Goal: Task Accomplishment & Management: Manage account settings

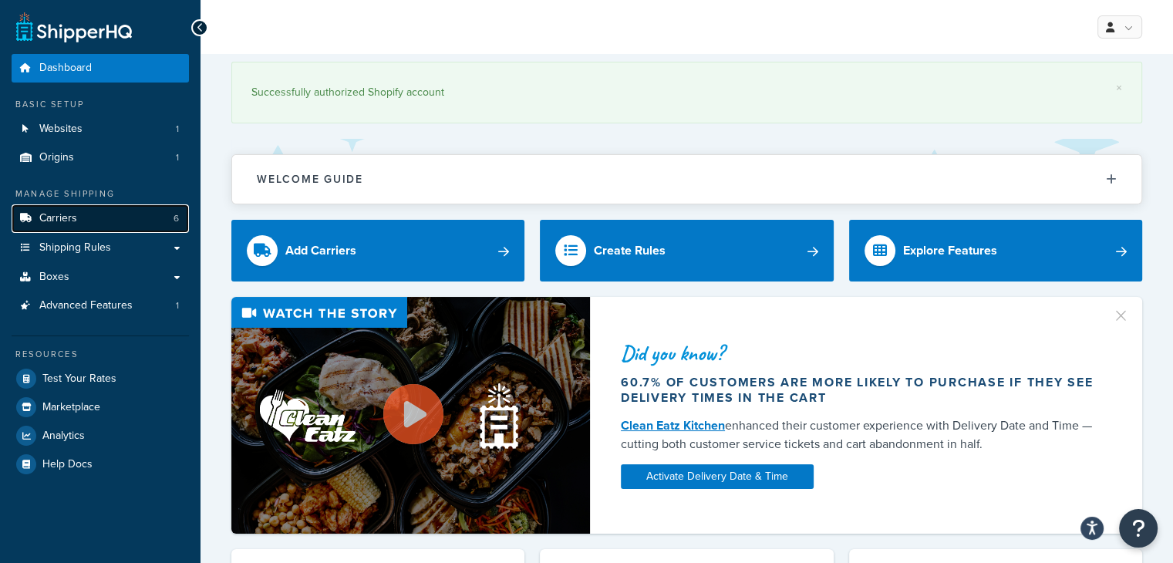
click at [80, 214] on link "Carriers 6" at bounding box center [100, 218] width 177 height 29
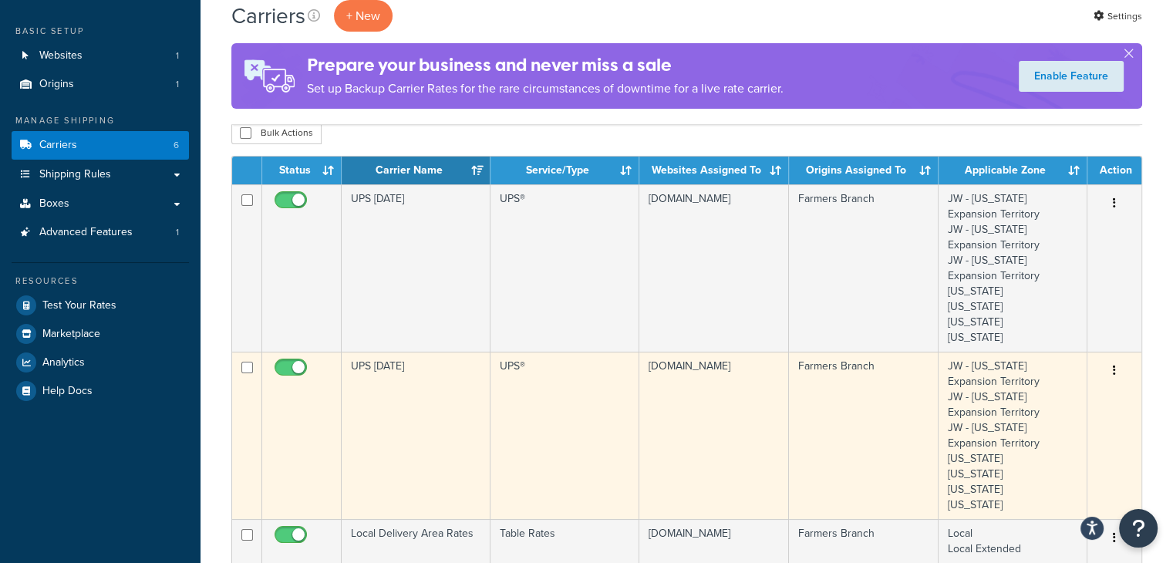
scroll to position [154, 0]
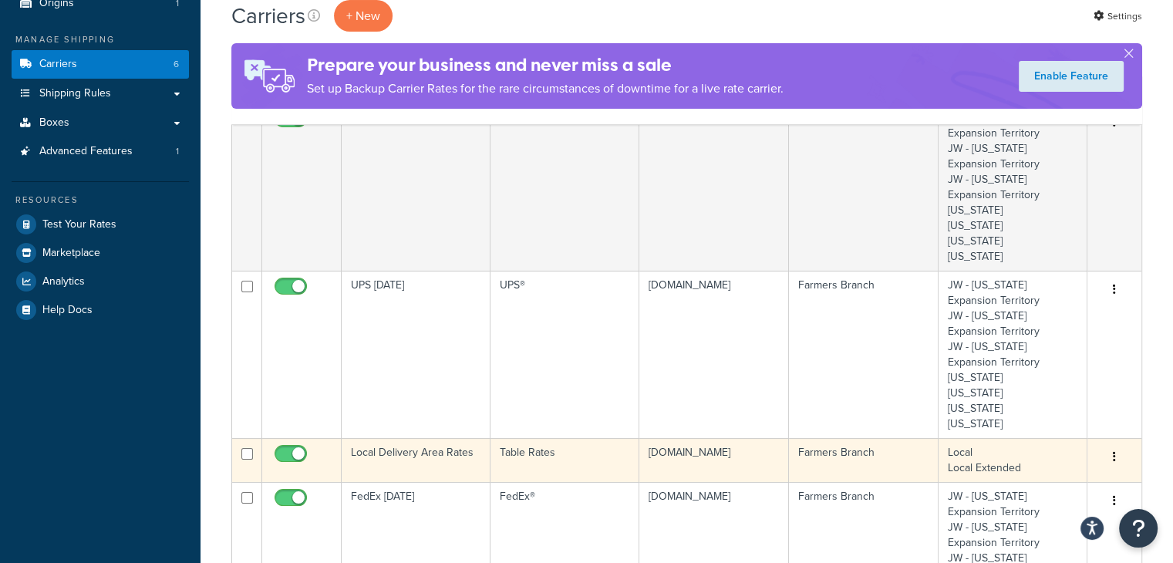
click at [427, 454] on td "Local Delivery Area Rates" at bounding box center [416, 460] width 149 height 44
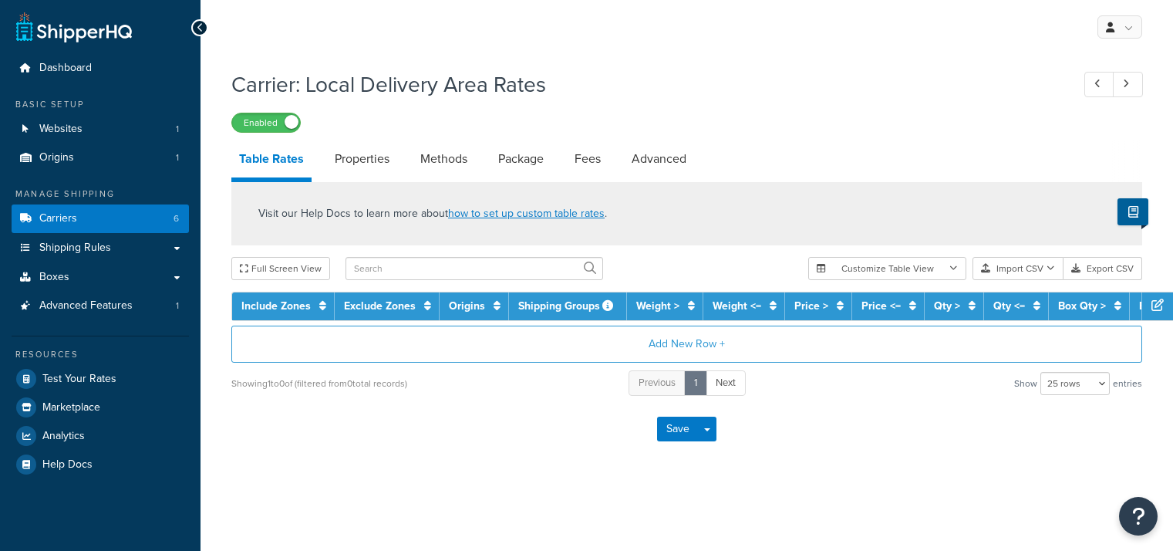
select select "25"
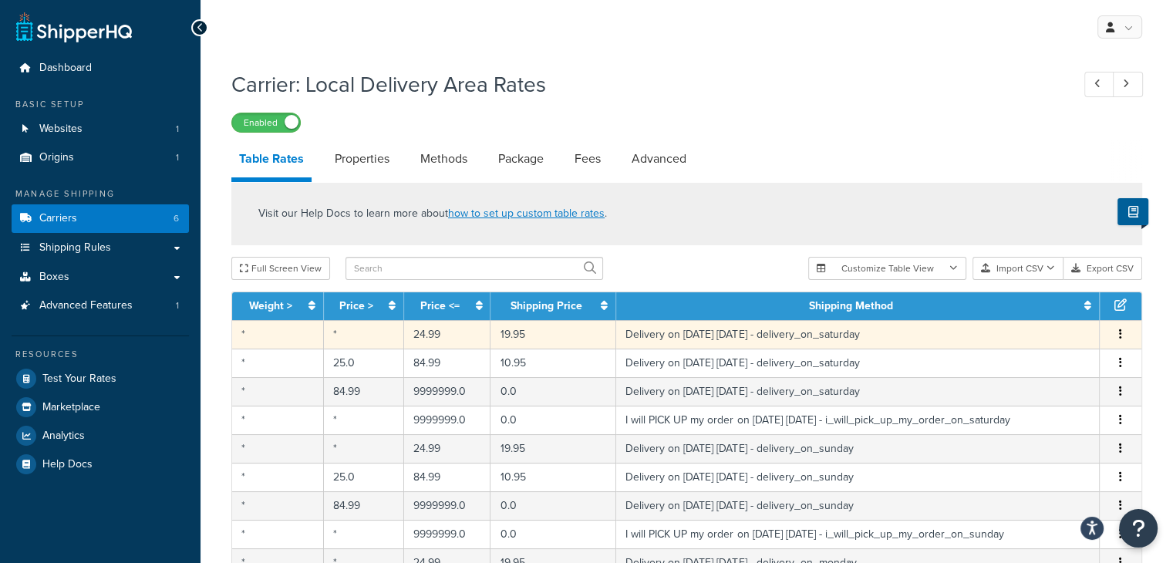
click at [299, 334] on td "*" at bounding box center [278, 334] width 92 height 29
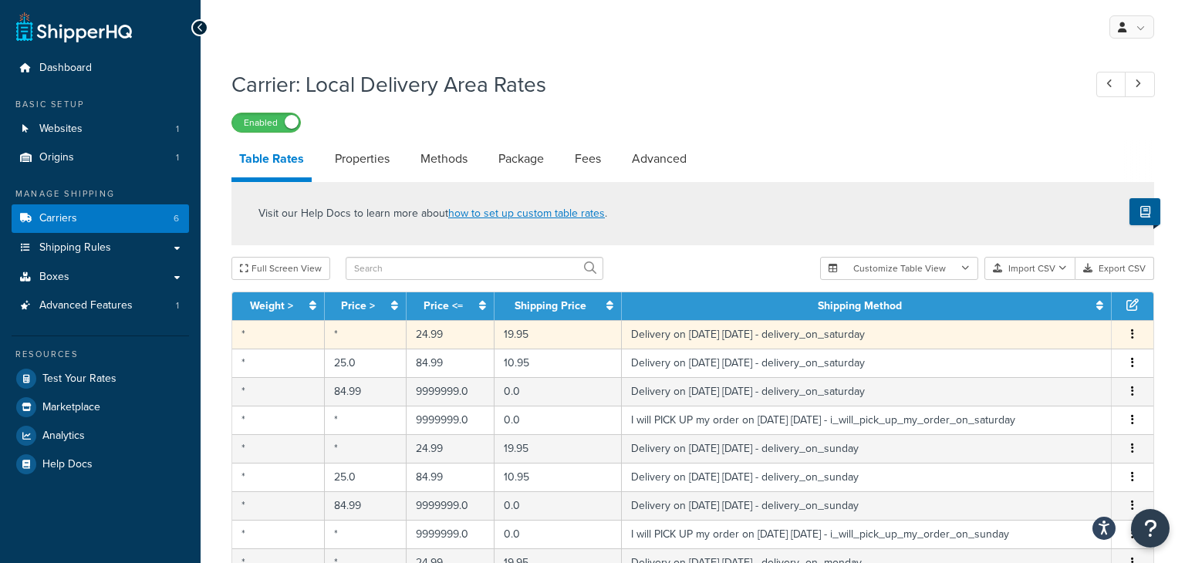
select select "153761"
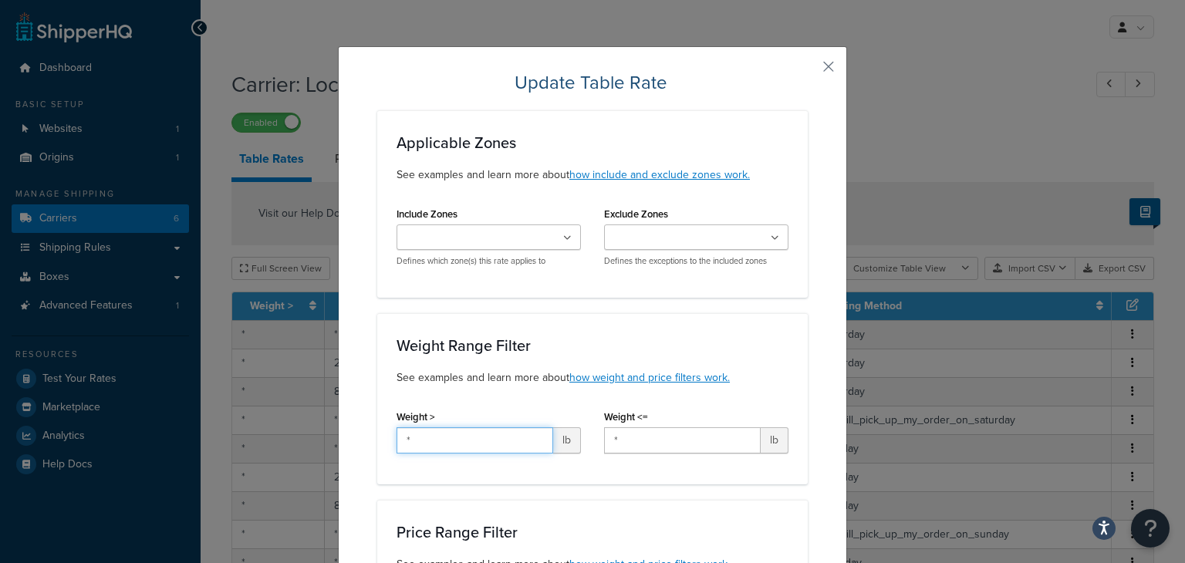
click at [437, 442] on input "*" at bounding box center [475, 440] width 157 height 26
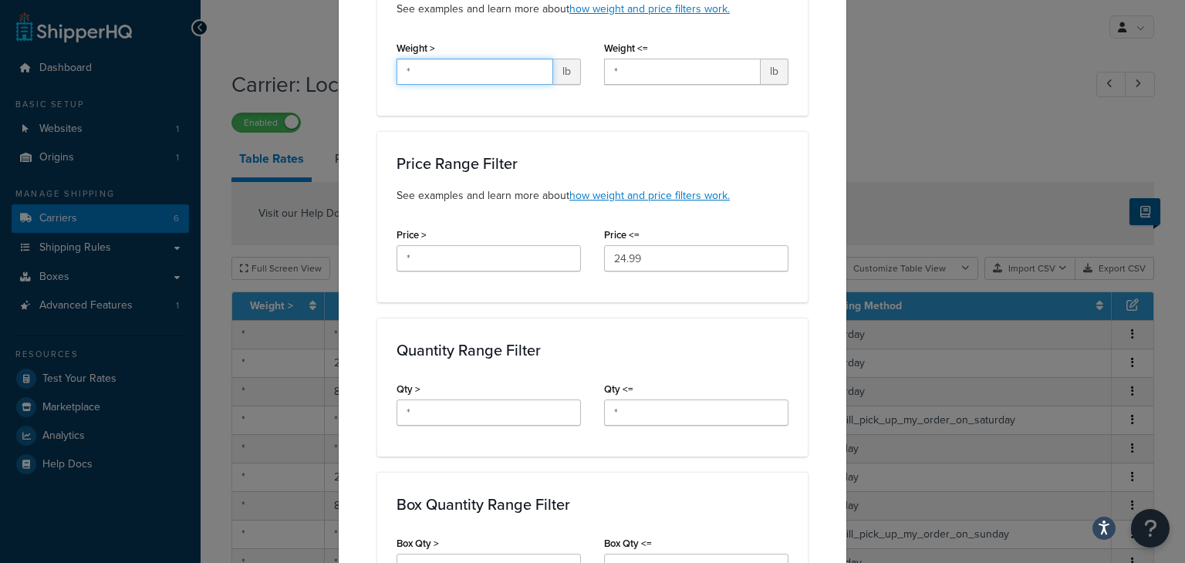
scroll to position [309, 0]
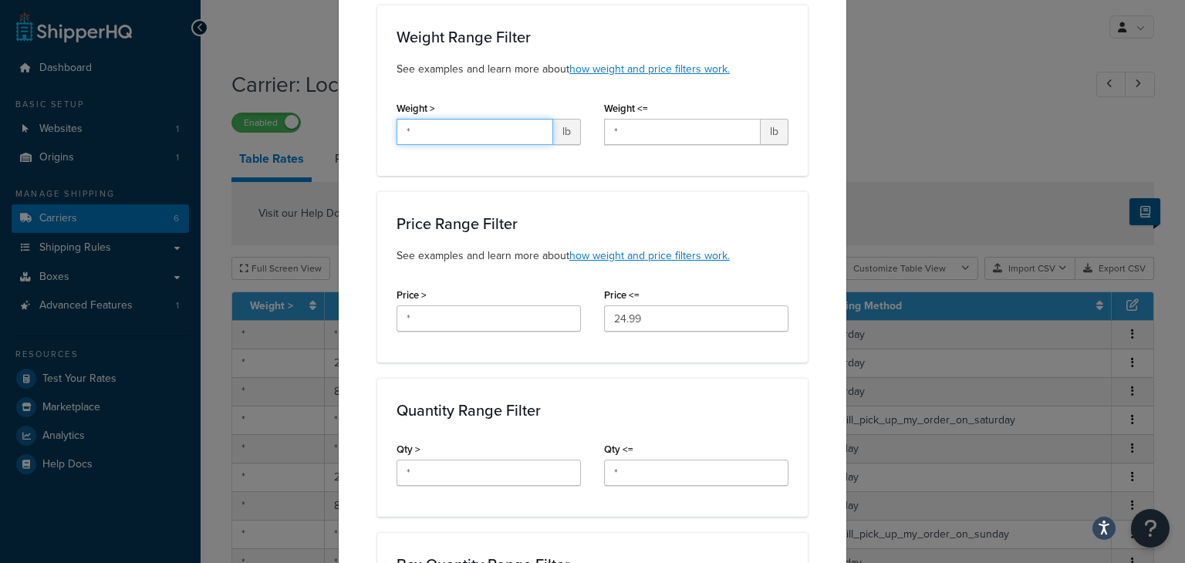
drag, startPoint x: 460, startPoint y: 121, endPoint x: 178, endPoint y: 126, distance: 281.6
click at [220, 116] on div "Update Table Rate Applicable Zones See examples and learn more about how includ…" at bounding box center [592, 281] width 1185 height 563
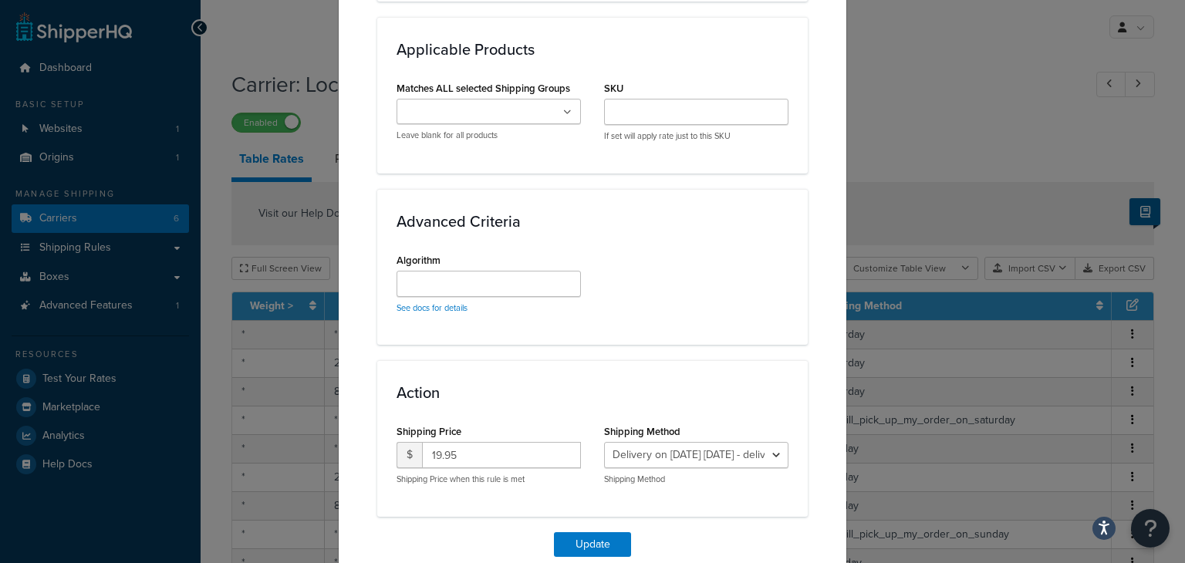
scroll to position [1043, 0]
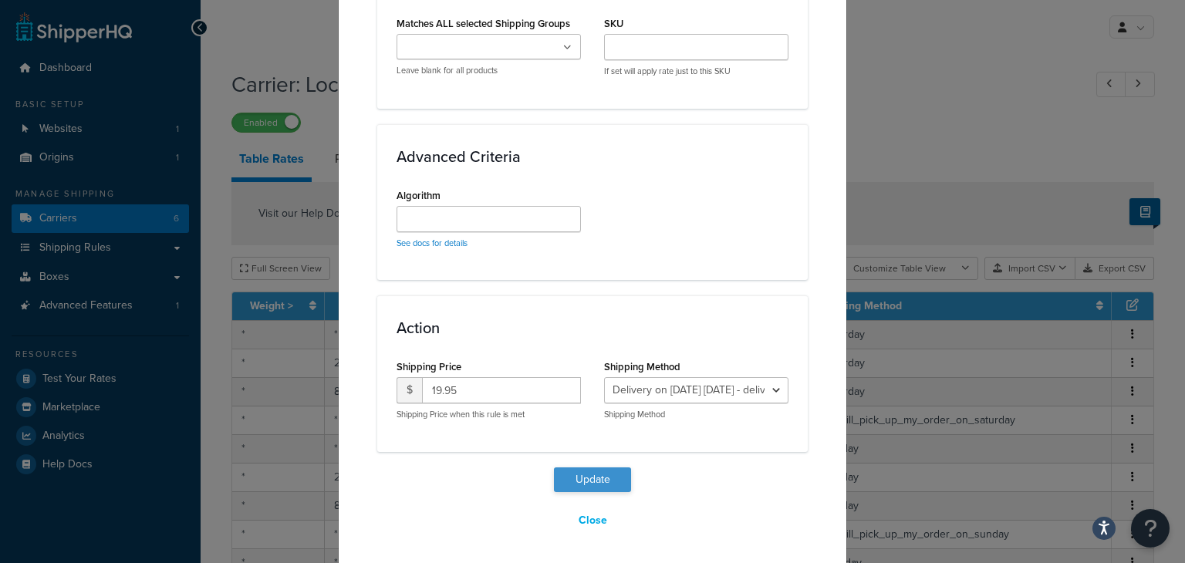
type input "9999"
click at [586, 487] on button "Update" at bounding box center [592, 479] width 77 height 25
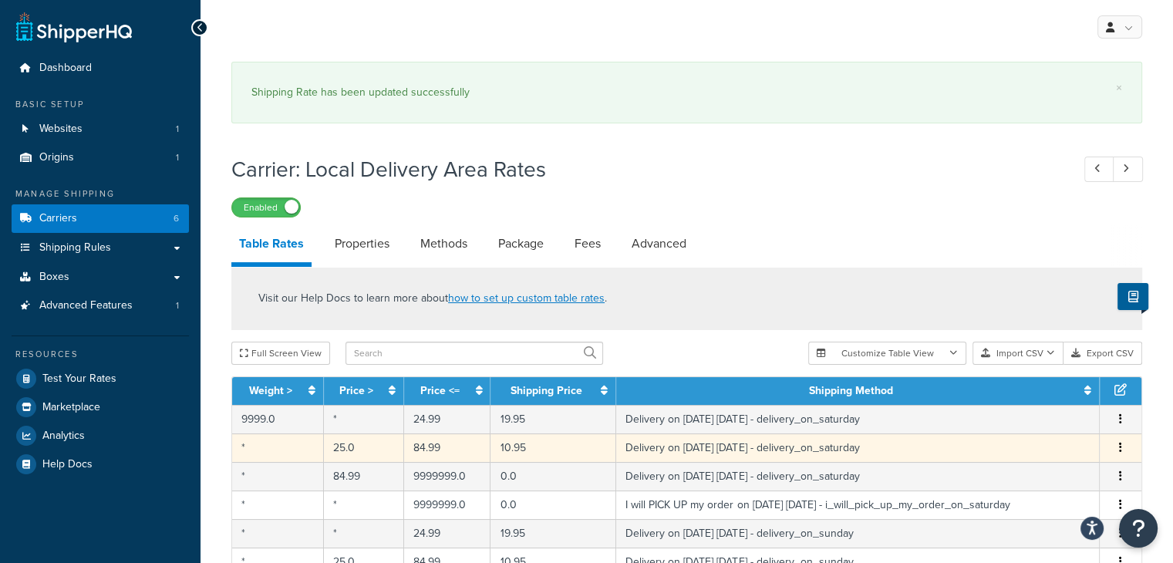
click at [271, 457] on td "*" at bounding box center [278, 448] width 92 height 29
select select "153761"
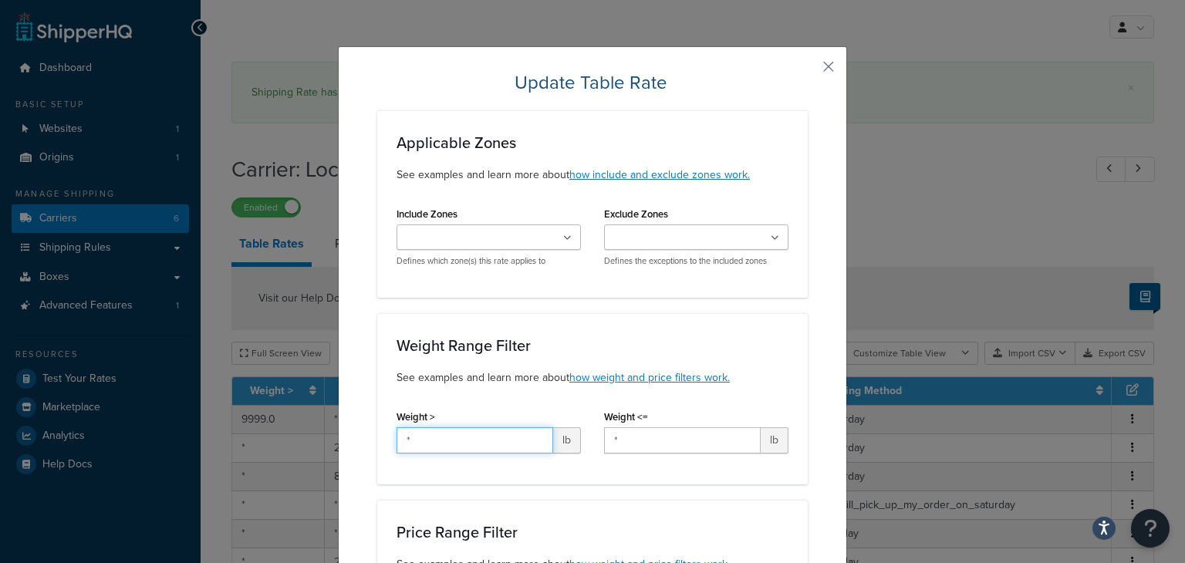
click at [456, 444] on input "*" at bounding box center [475, 440] width 157 height 26
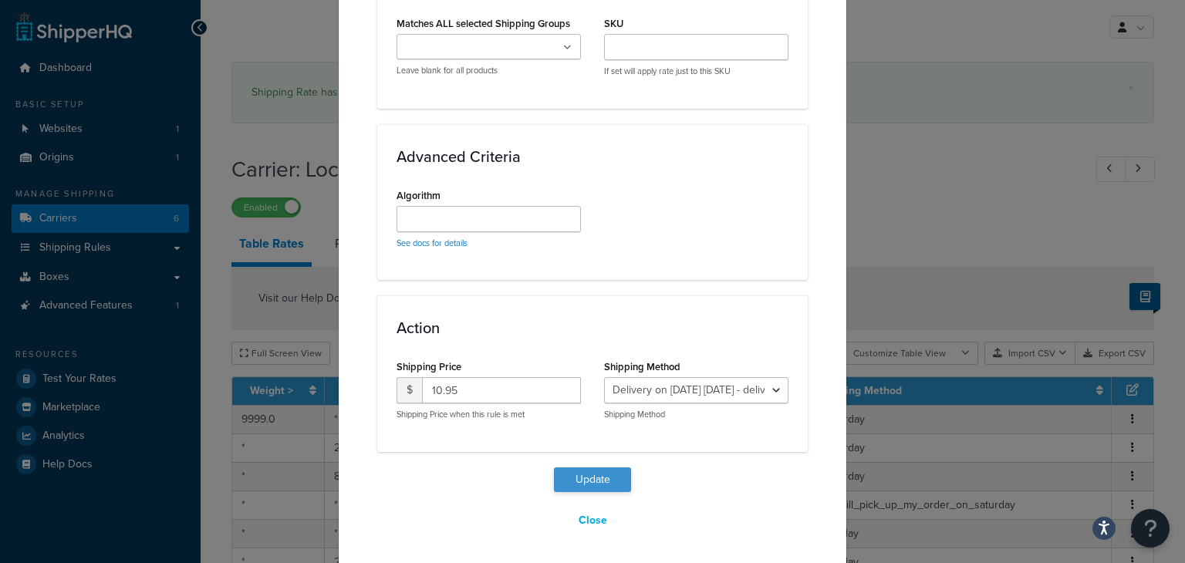
type input "9999"
click at [593, 476] on button "Update" at bounding box center [592, 479] width 77 height 25
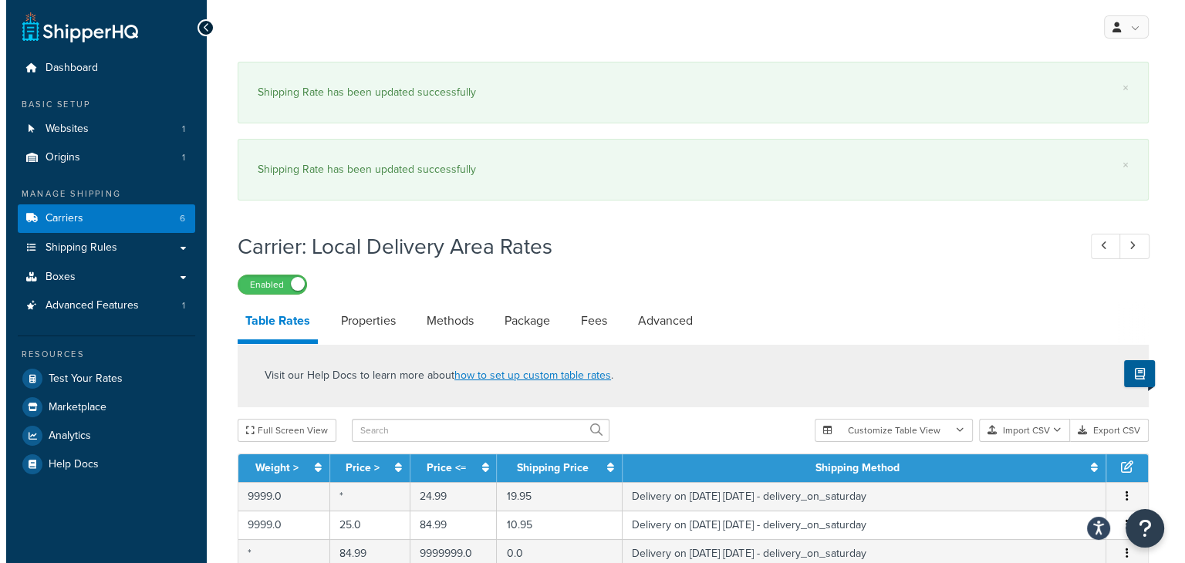
scroll to position [154, 0]
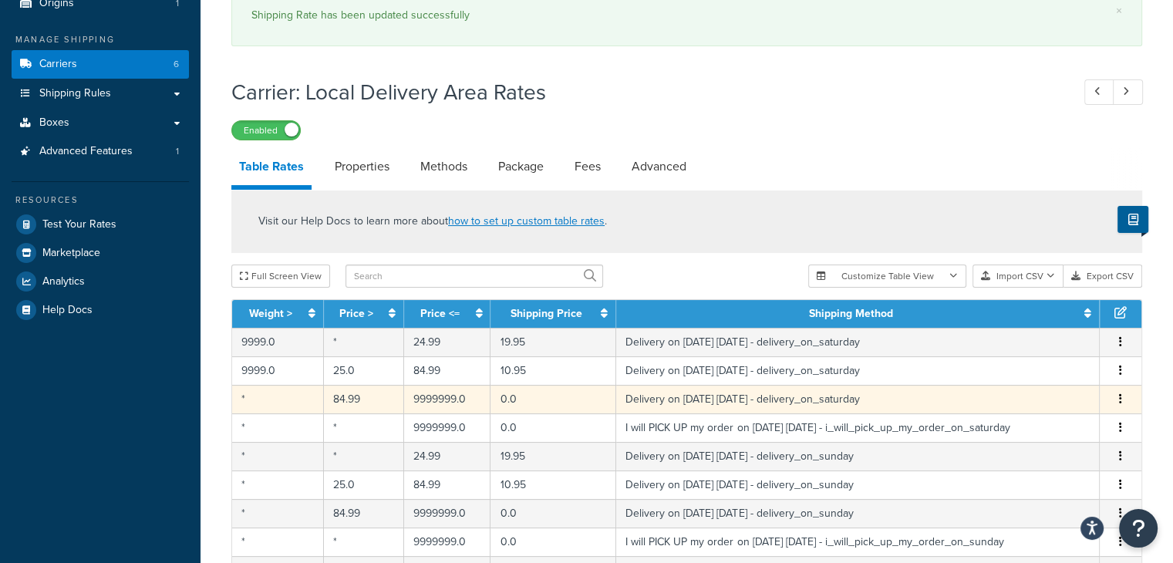
click at [275, 398] on td "*" at bounding box center [278, 399] width 92 height 29
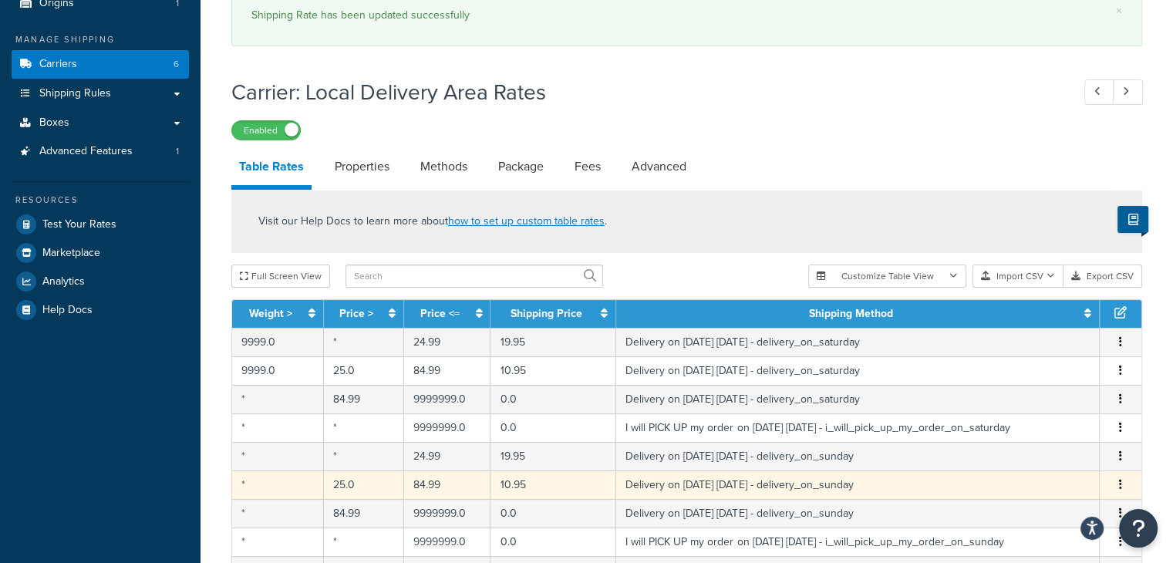
select select "153761"
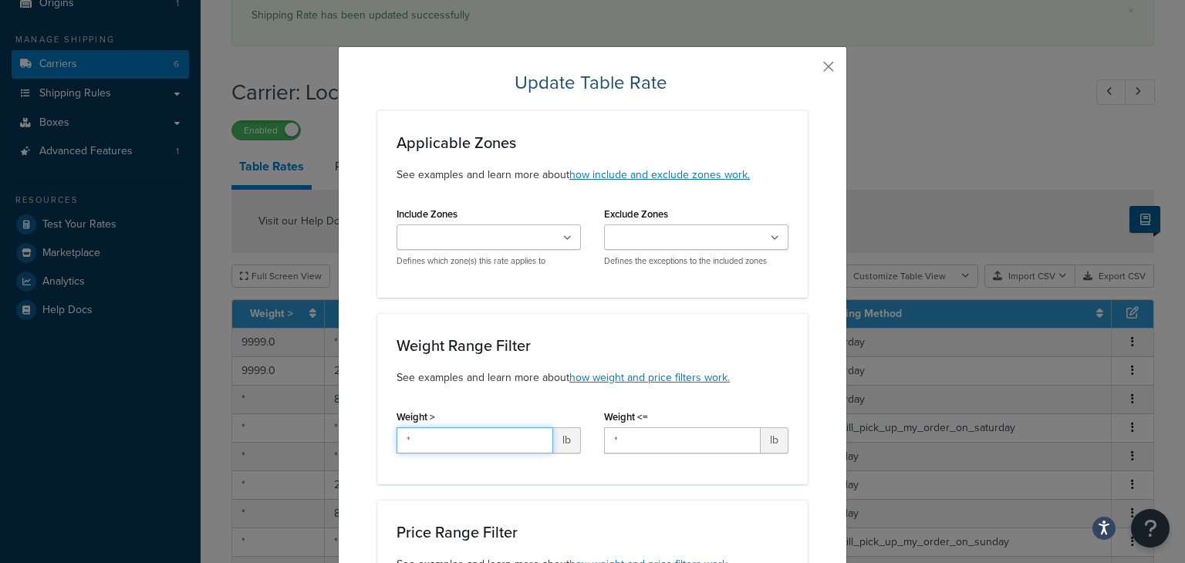
click at [466, 440] on input "*" at bounding box center [475, 440] width 157 height 26
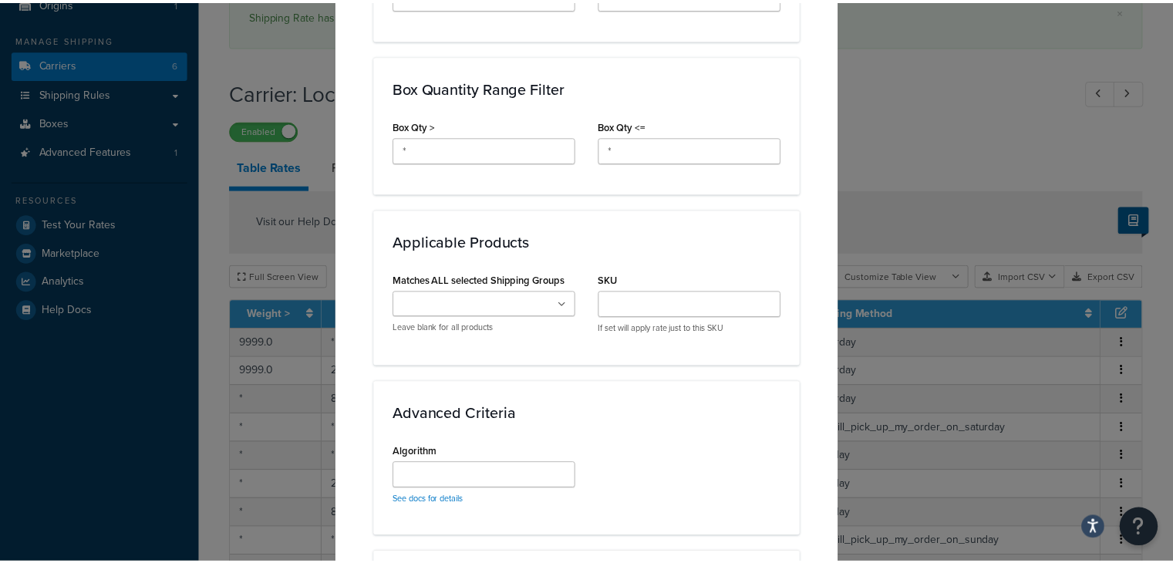
scroll to position [1003, 0]
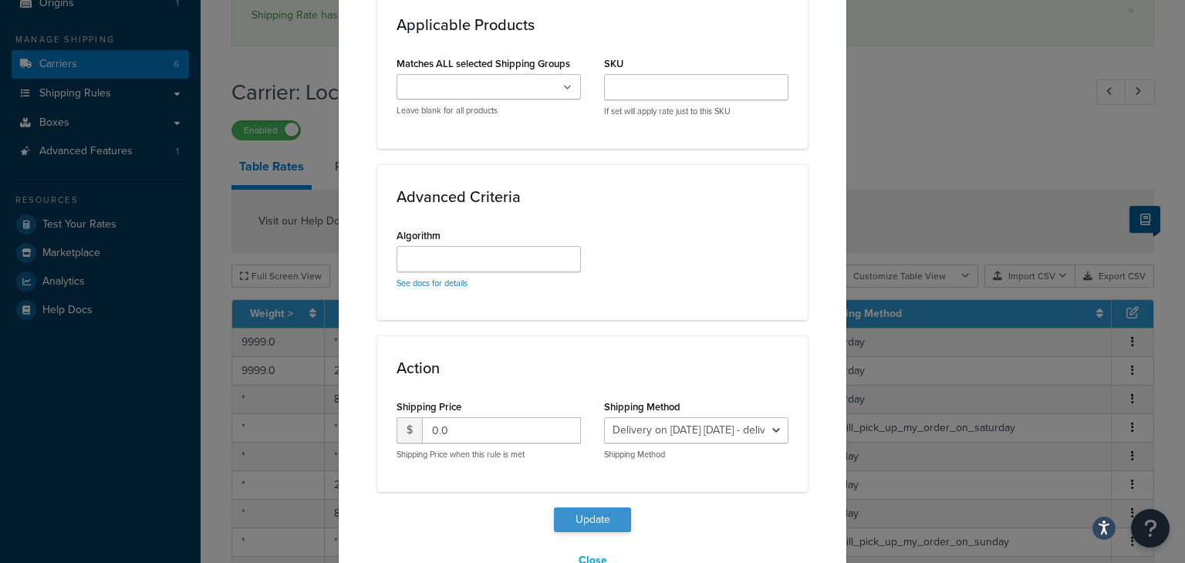
type input "9999"
click at [583, 520] on button "Update" at bounding box center [592, 520] width 77 height 25
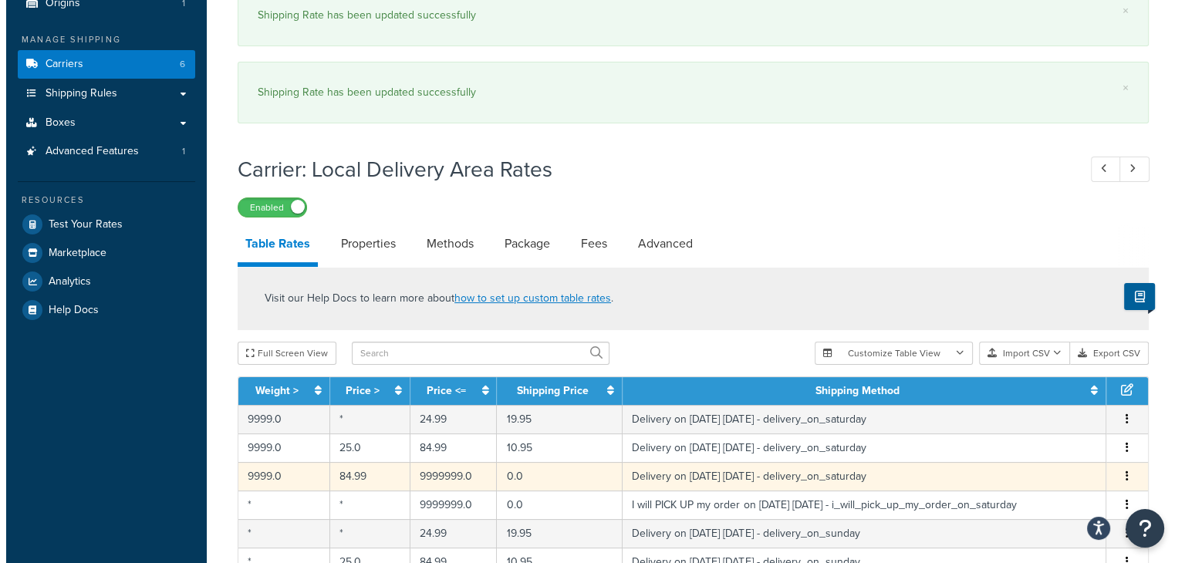
scroll to position [231, 0]
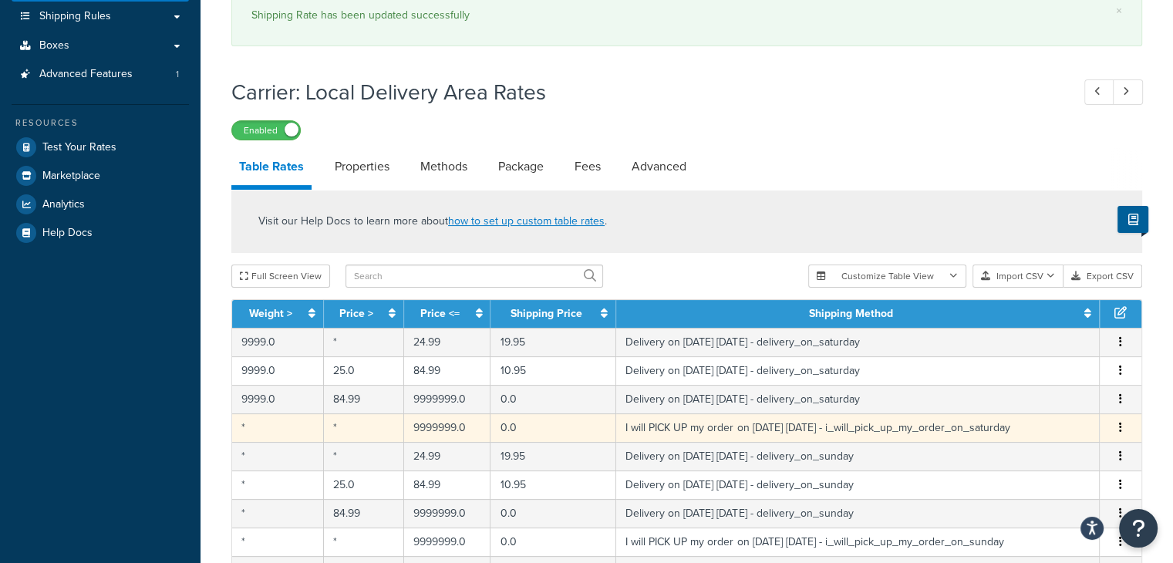
click at [268, 429] on td "*" at bounding box center [278, 427] width 92 height 29
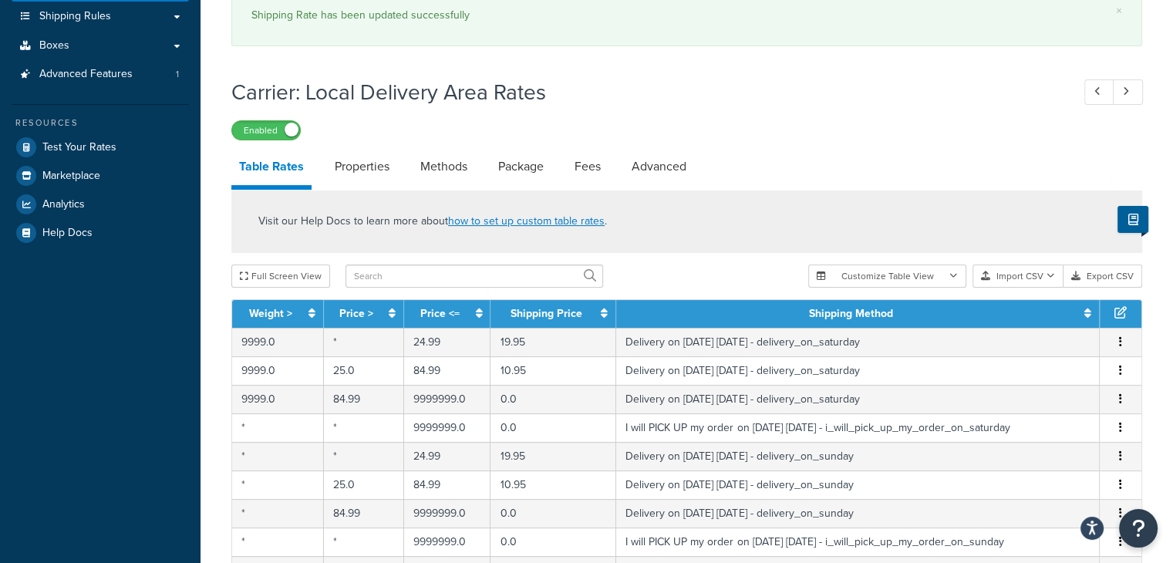
select select "153762"
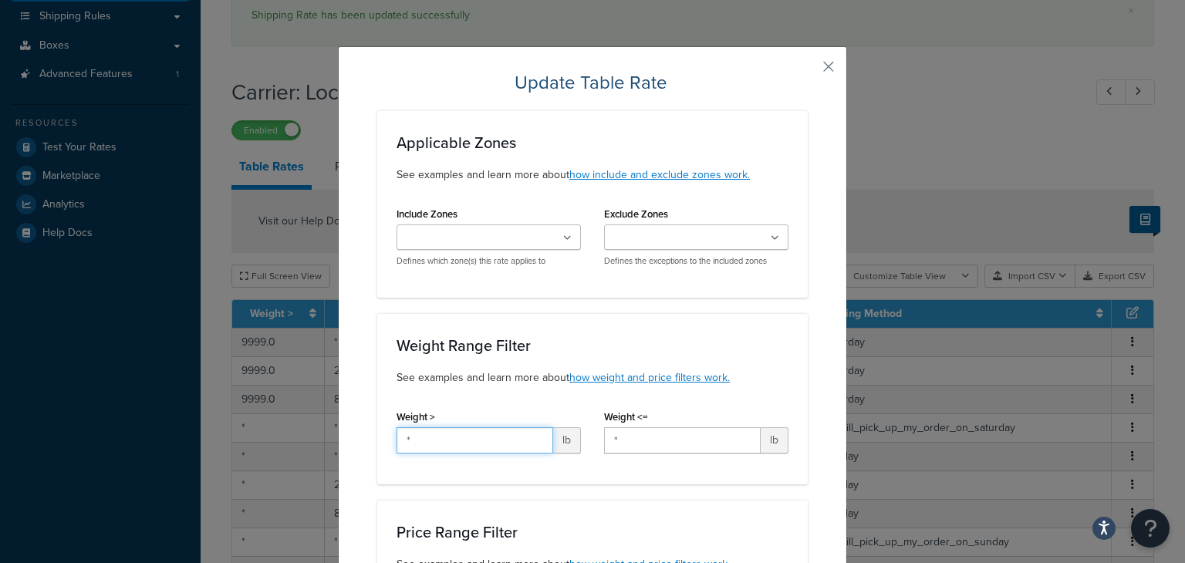
click at [474, 443] on input "*" at bounding box center [475, 440] width 157 height 26
click at [472, 443] on input "*" at bounding box center [475, 440] width 157 height 26
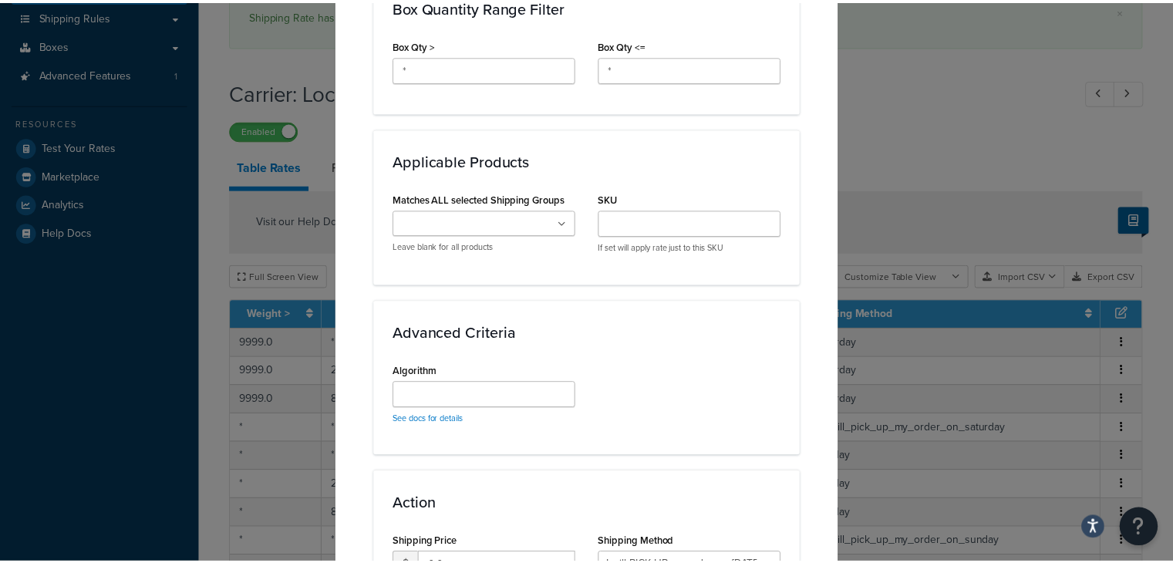
scroll to position [1043, 0]
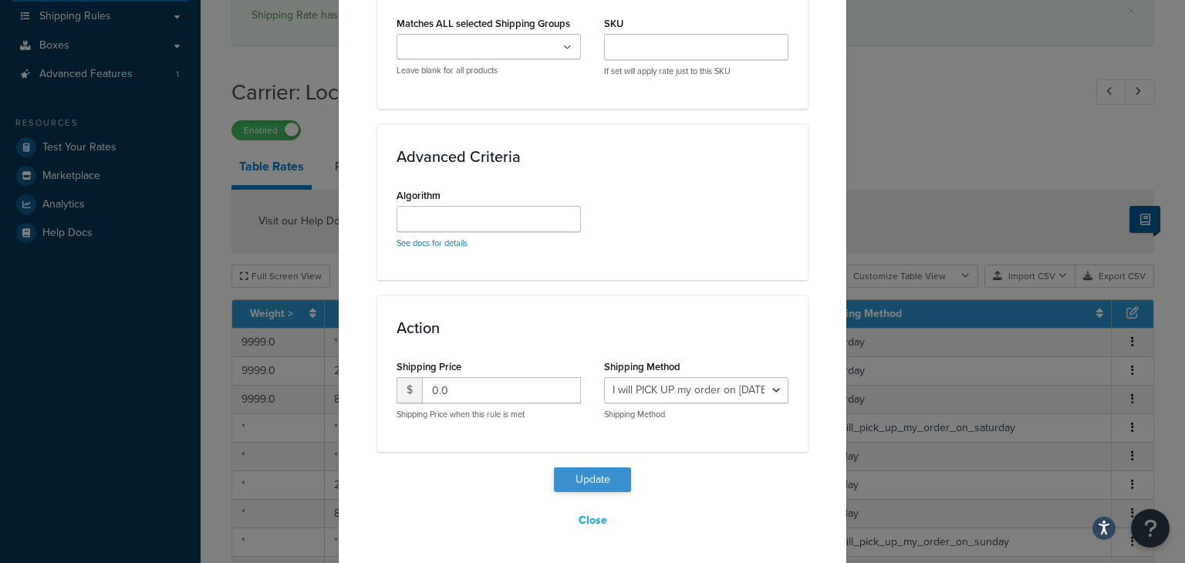
type input "9999"
click at [608, 478] on button "Update" at bounding box center [592, 479] width 77 height 25
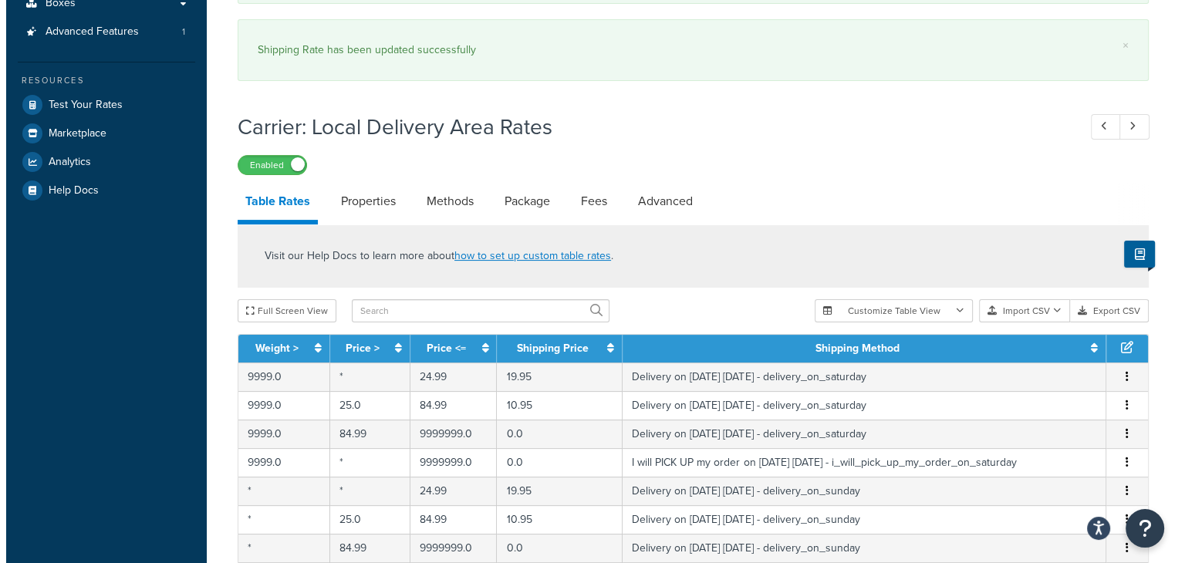
scroll to position [540, 0]
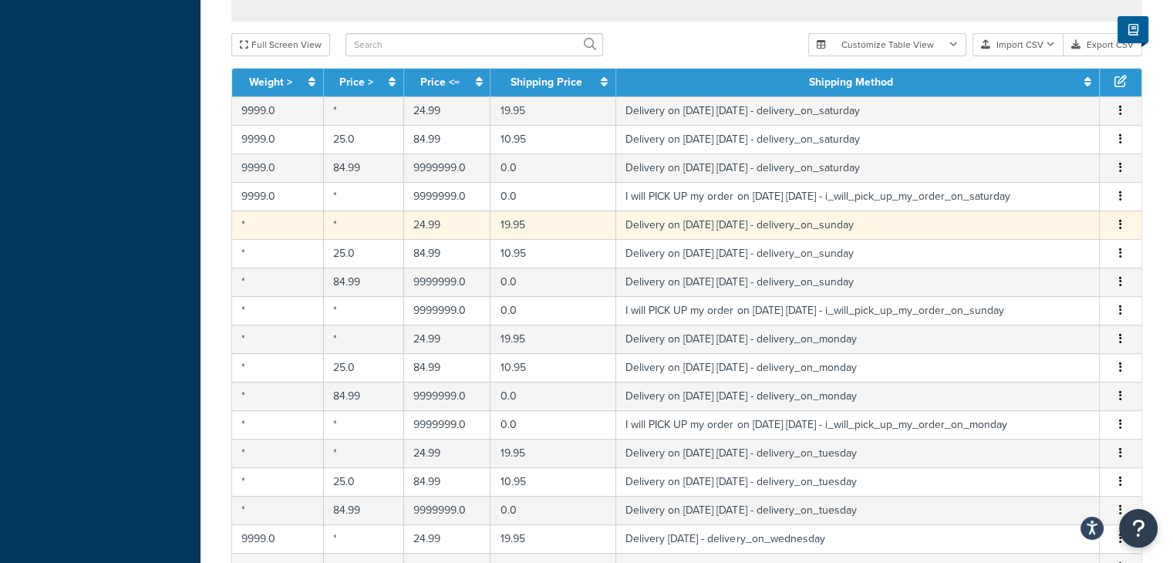
click at [283, 224] on td "*" at bounding box center [278, 225] width 92 height 29
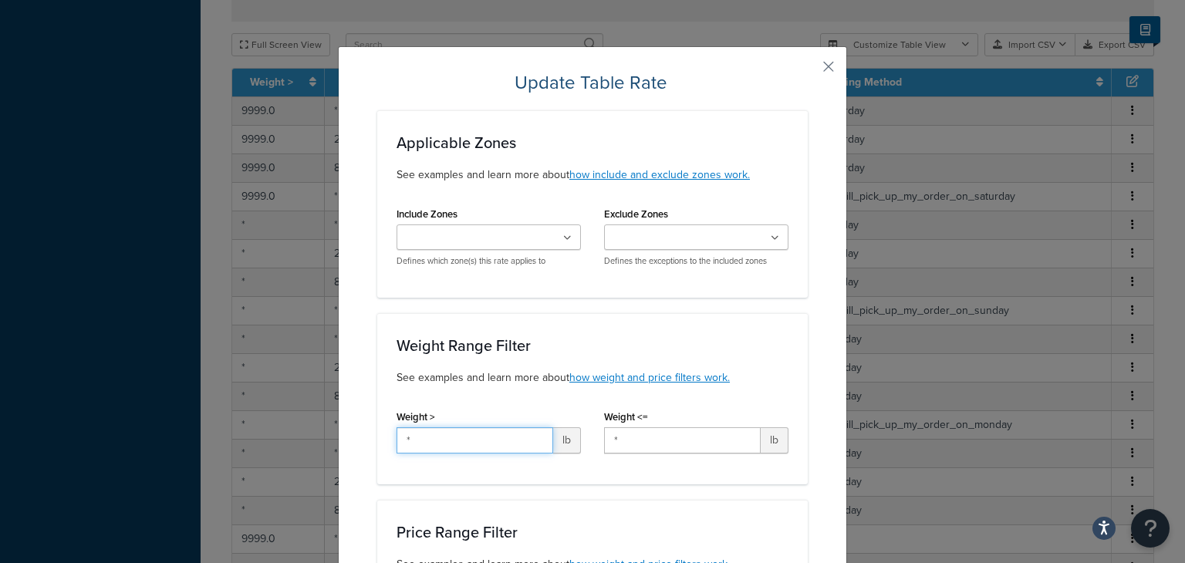
click at [481, 438] on input "*" at bounding box center [475, 440] width 157 height 26
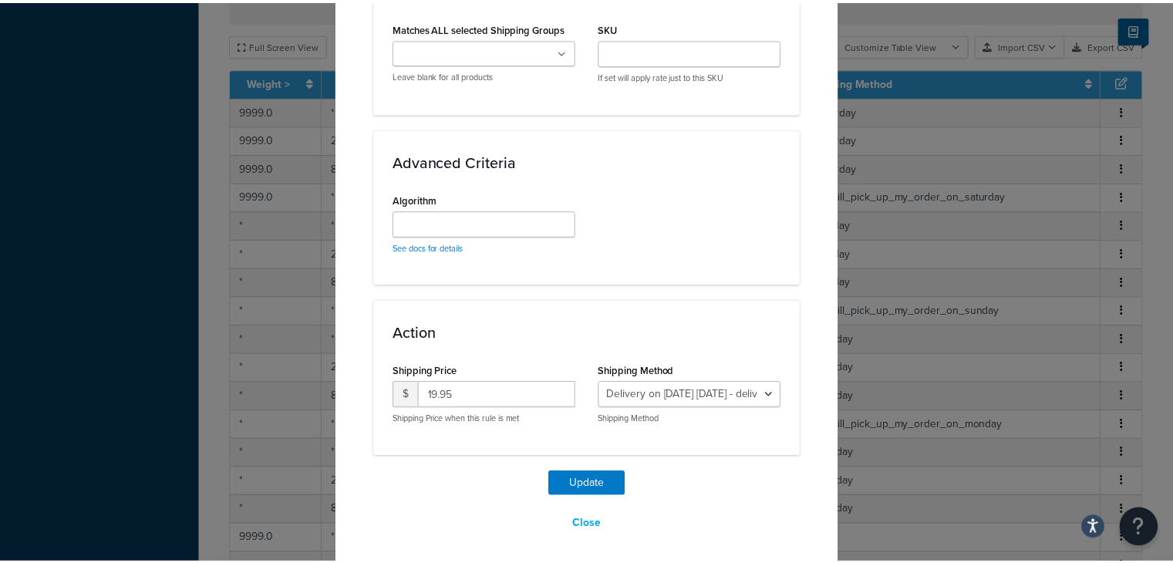
scroll to position [1043, 0]
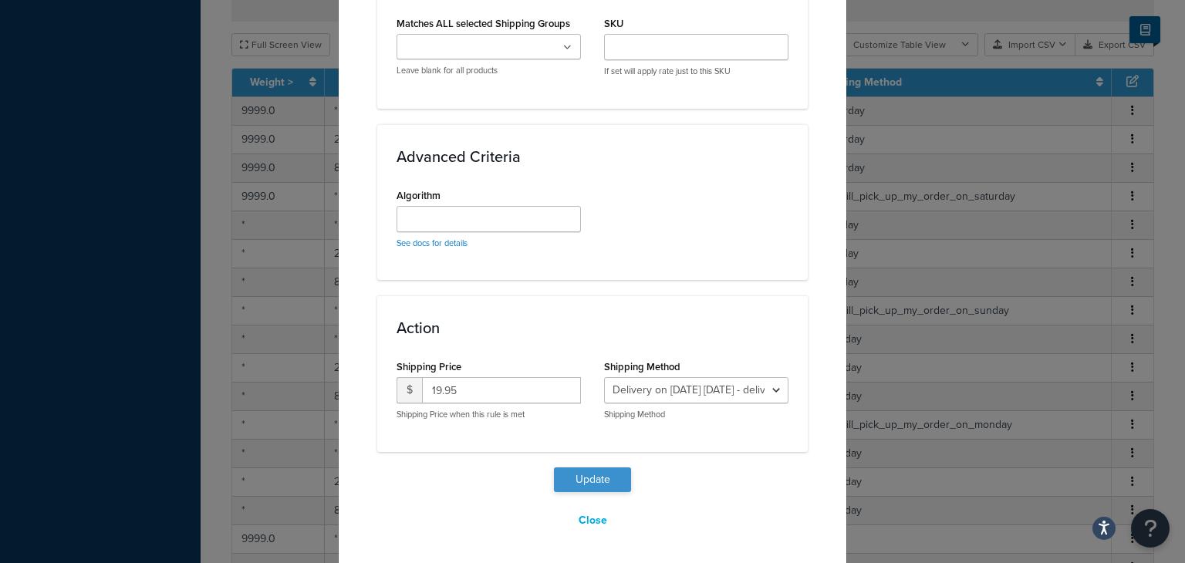
type input "9999"
click at [574, 474] on button "Update" at bounding box center [592, 479] width 77 height 25
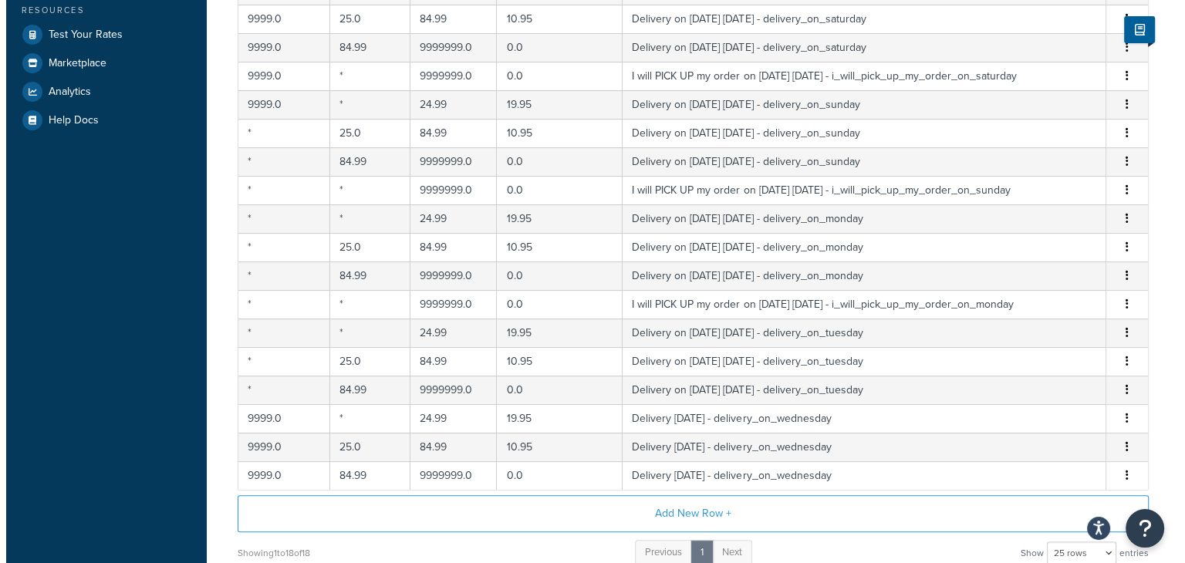
scroll to position [253, 0]
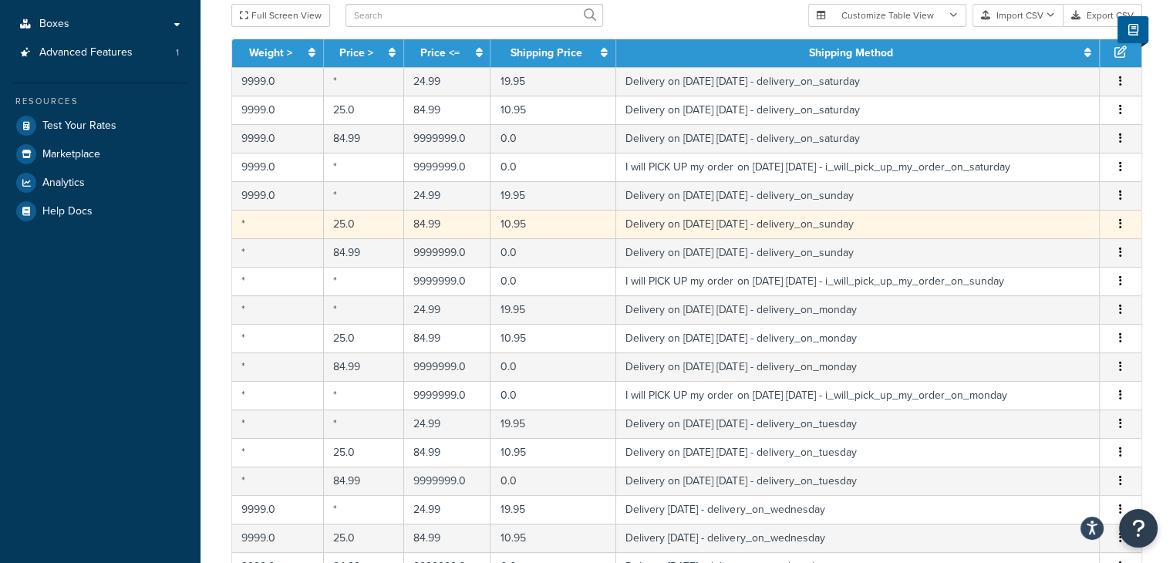
click at [267, 225] on td "*" at bounding box center [278, 224] width 92 height 29
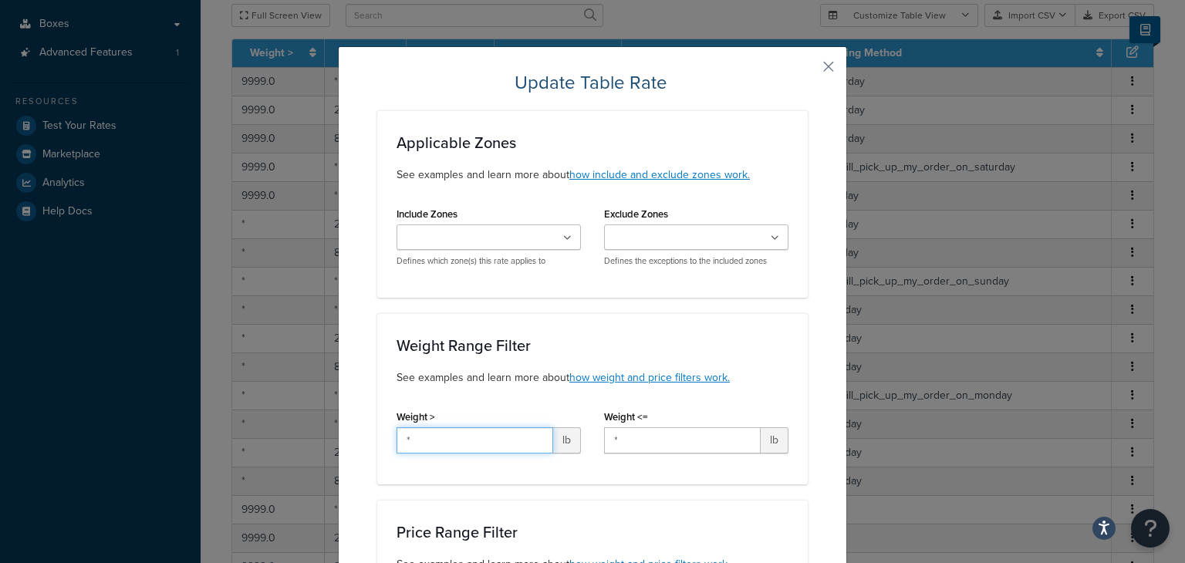
click at [433, 430] on input "*" at bounding box center [475, 440] width 157 height 26
click at [437, 430] on input "*" at bounding box center [475, 440] width 157 height 26
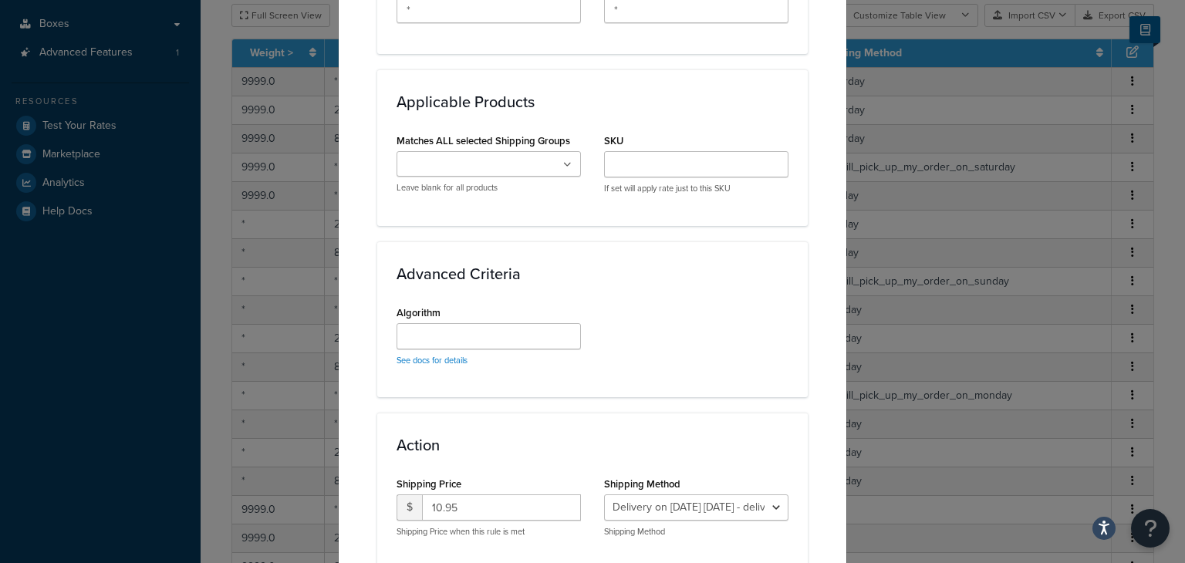
scroll to position [1043, 0]
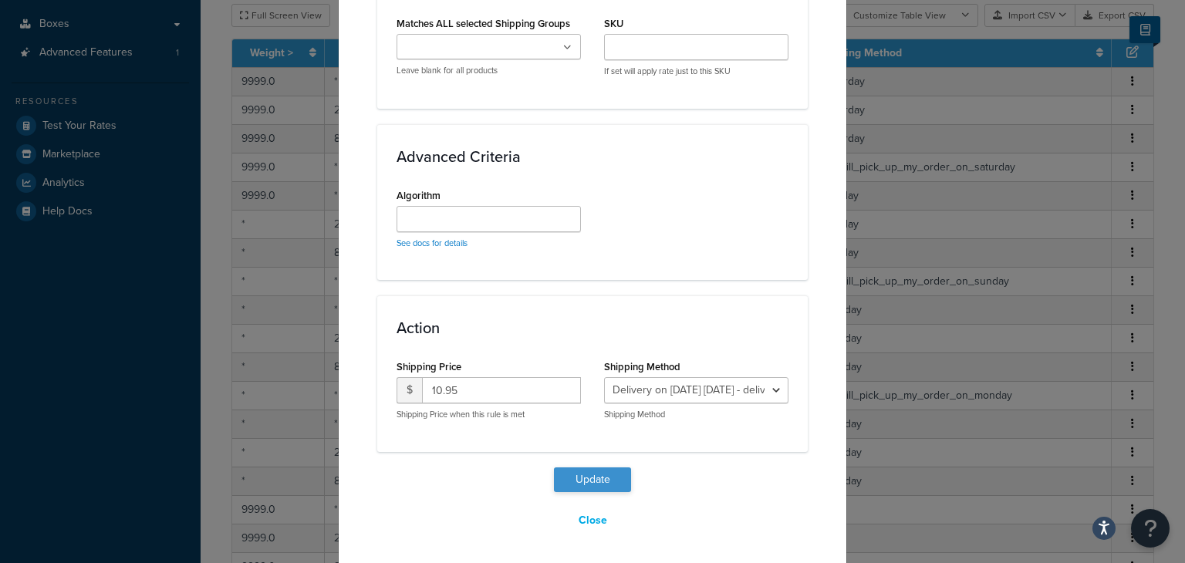
type input "9999"
click at [602, 478] on button "Update" at bounding box center [592, 479] width 77 height 25
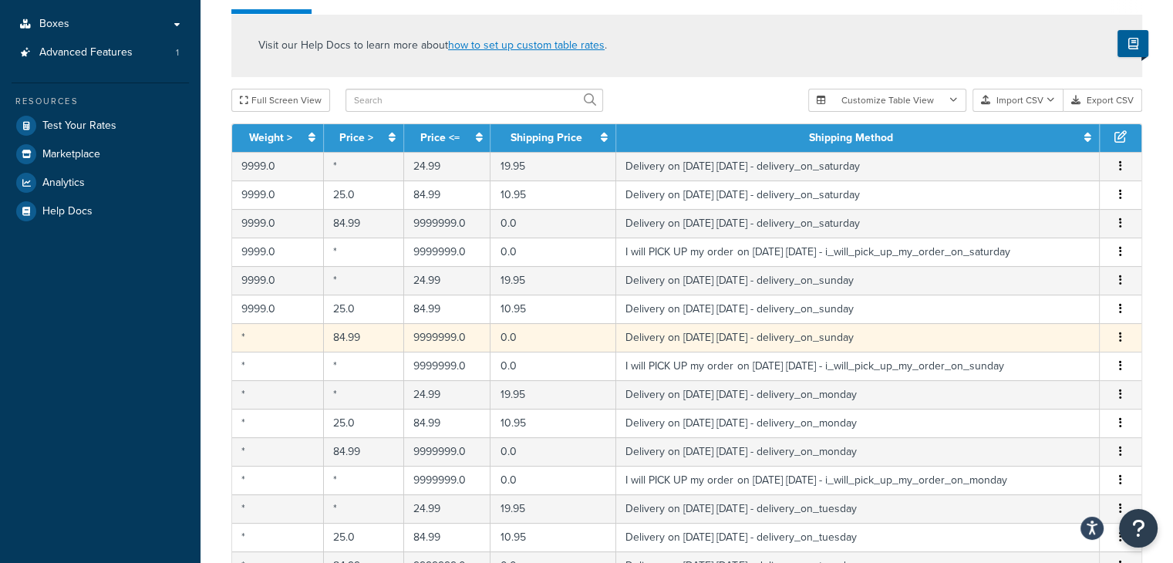
click at [267, 339] on td "*" at bounding box center [278, 337] width 92 height 29
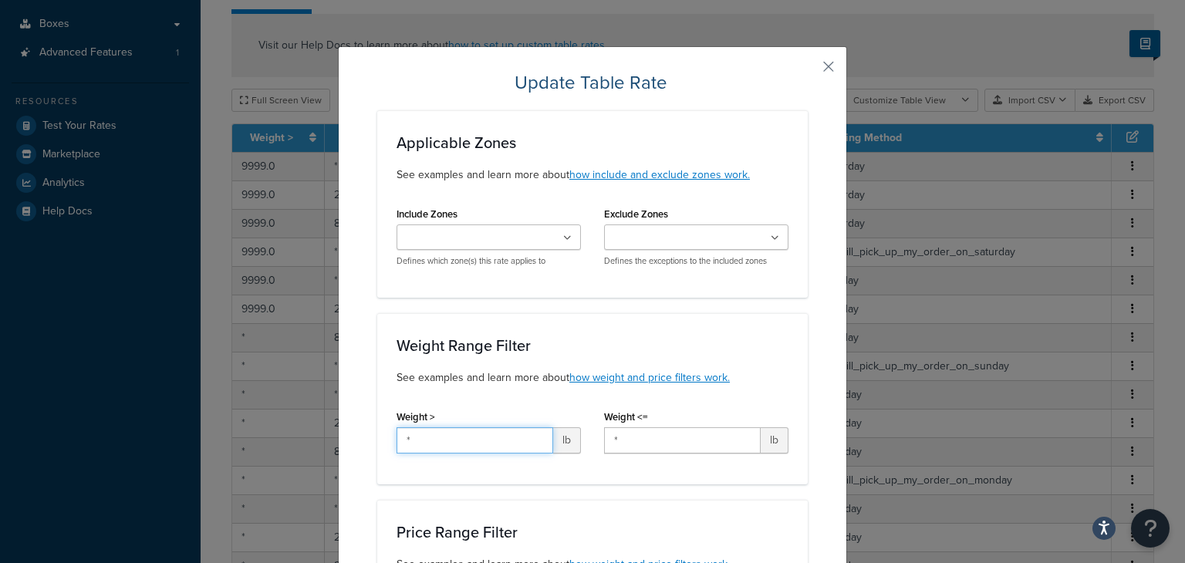
click at [491, 437] on input "*" at bounding box center [475, 440] width 157 height 26
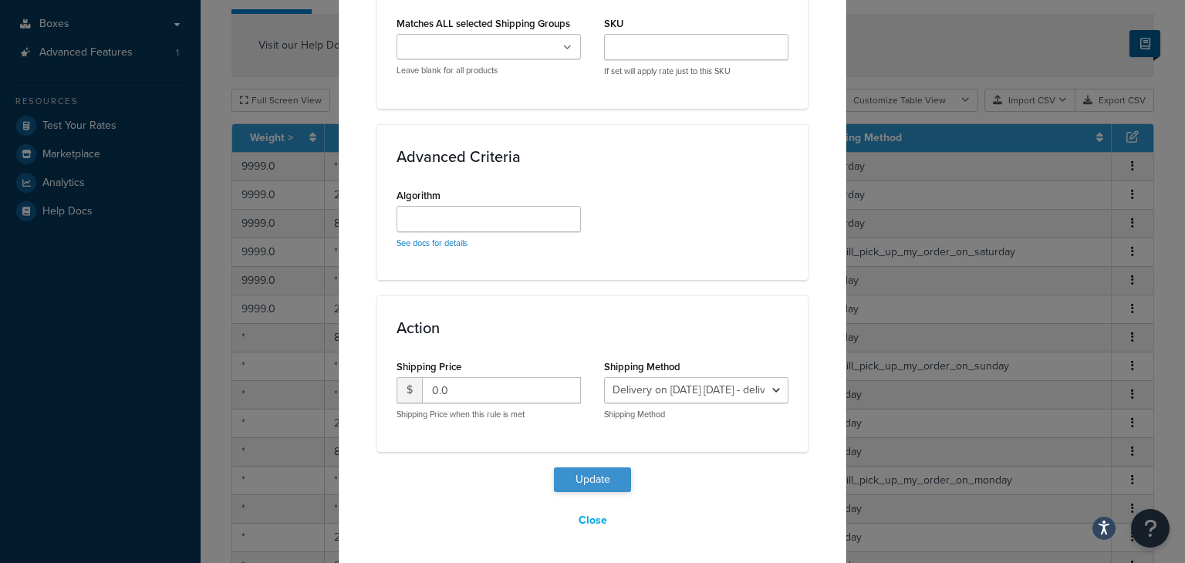
type input "9999"
click at [566, 478] on button "Update" at bounding box center [592, 479] width 77 height 25
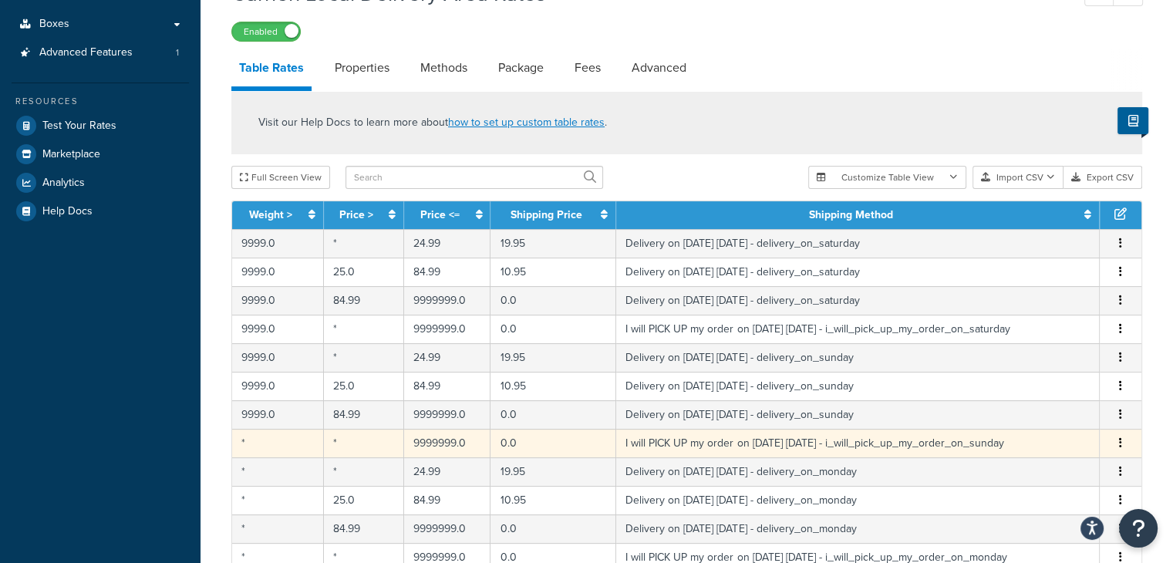
click at [262, 441] on td "*" at bounding box center [278, 443] width 92 height 29
select select "141008"
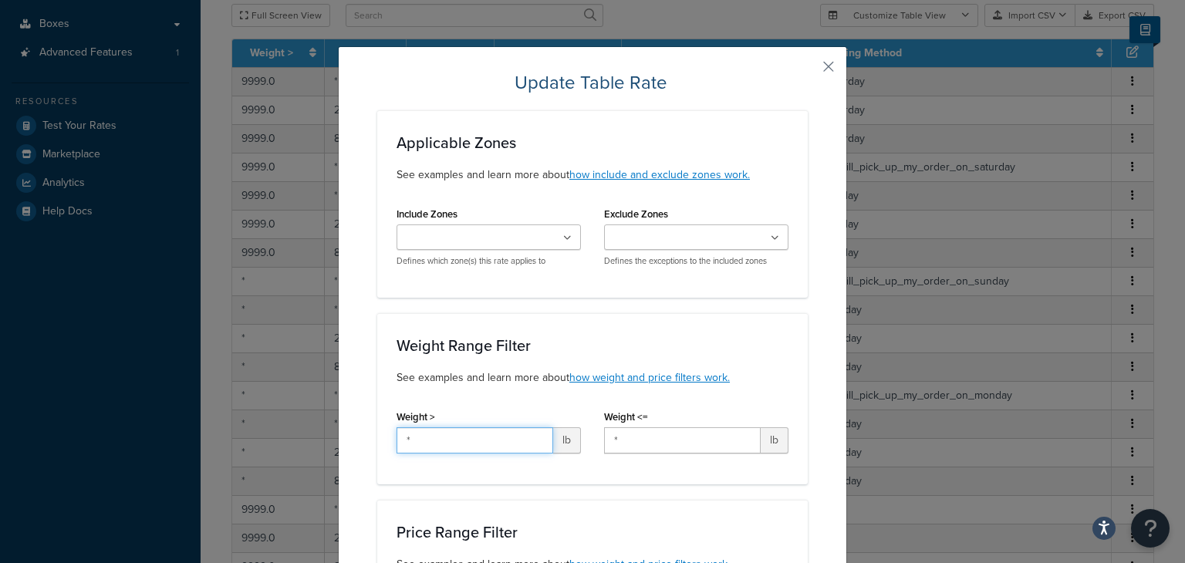
click at [460, 445] on input "*" at bounding box center [475, 440] width 157 height 26
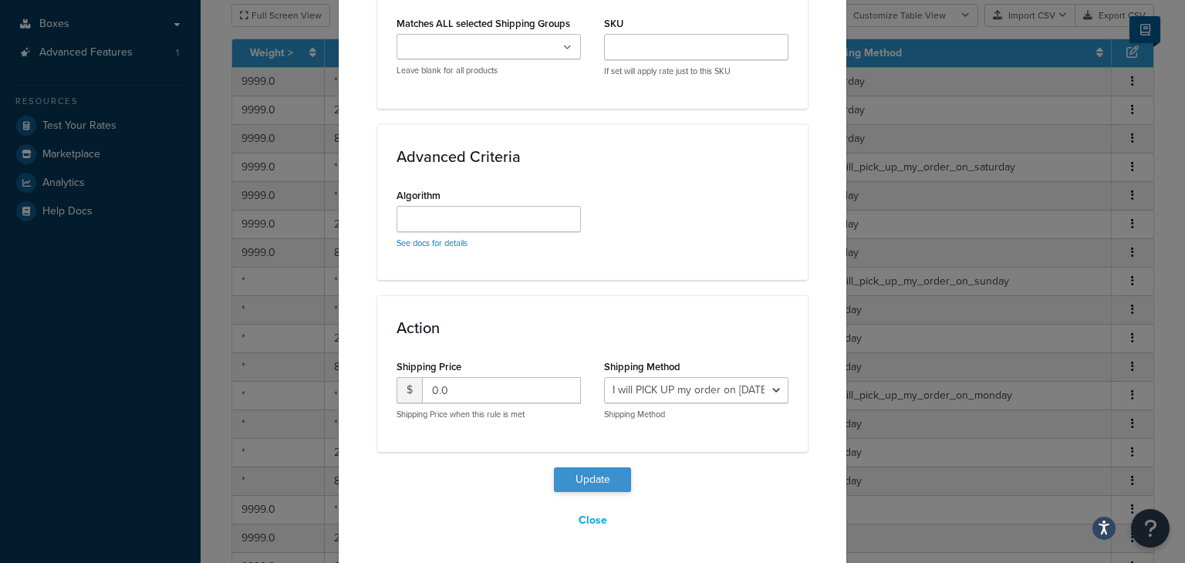
type input "9999"
click at [611, 478] on button "Update" at bounding box center [592, 479] width 77 height 25
